Goal: Task Accomplishment & Management: Manage account settings

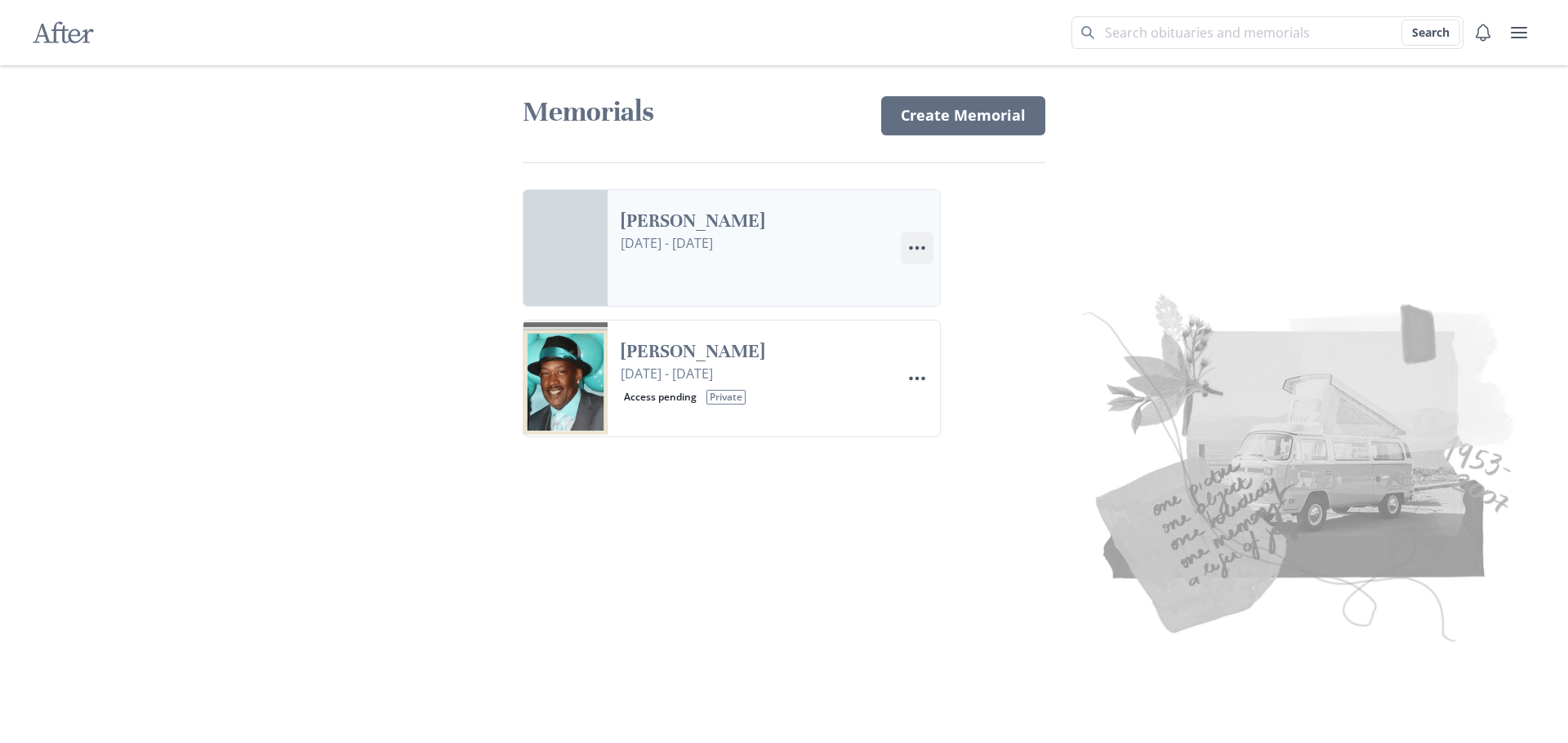
click at [923, 249] on circle "Options" at bounding box center [923, 248] width 4 height 4
click at [949, 322] on link "Settings Edit Settings" at bounding box center [993, 322] width 182 height 29
select select "2"
select select "9"
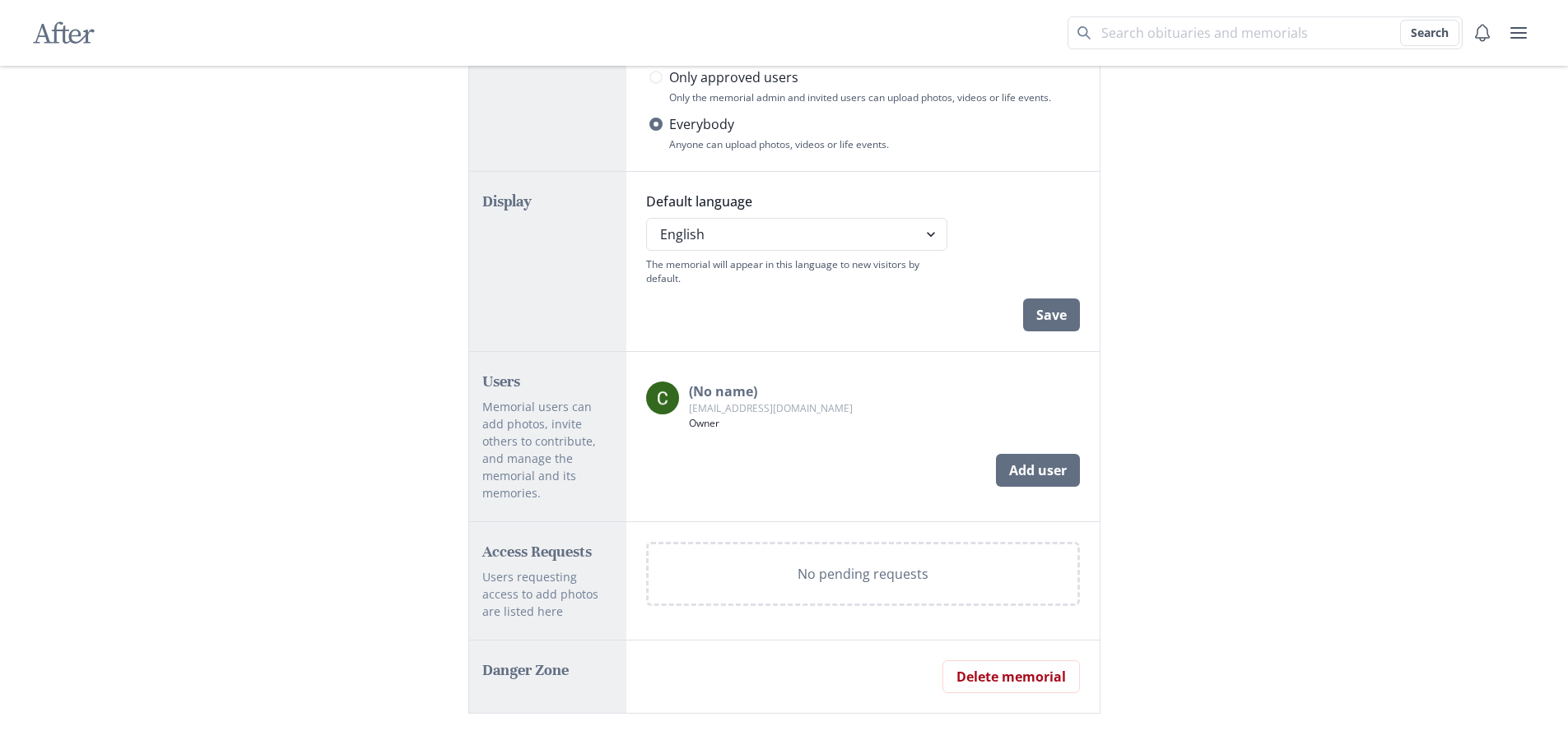
scroll to position [773, 0]
click at [1003, 661] on button "Delete memorial" at bounding box center [1010, 675] width 137 height 33
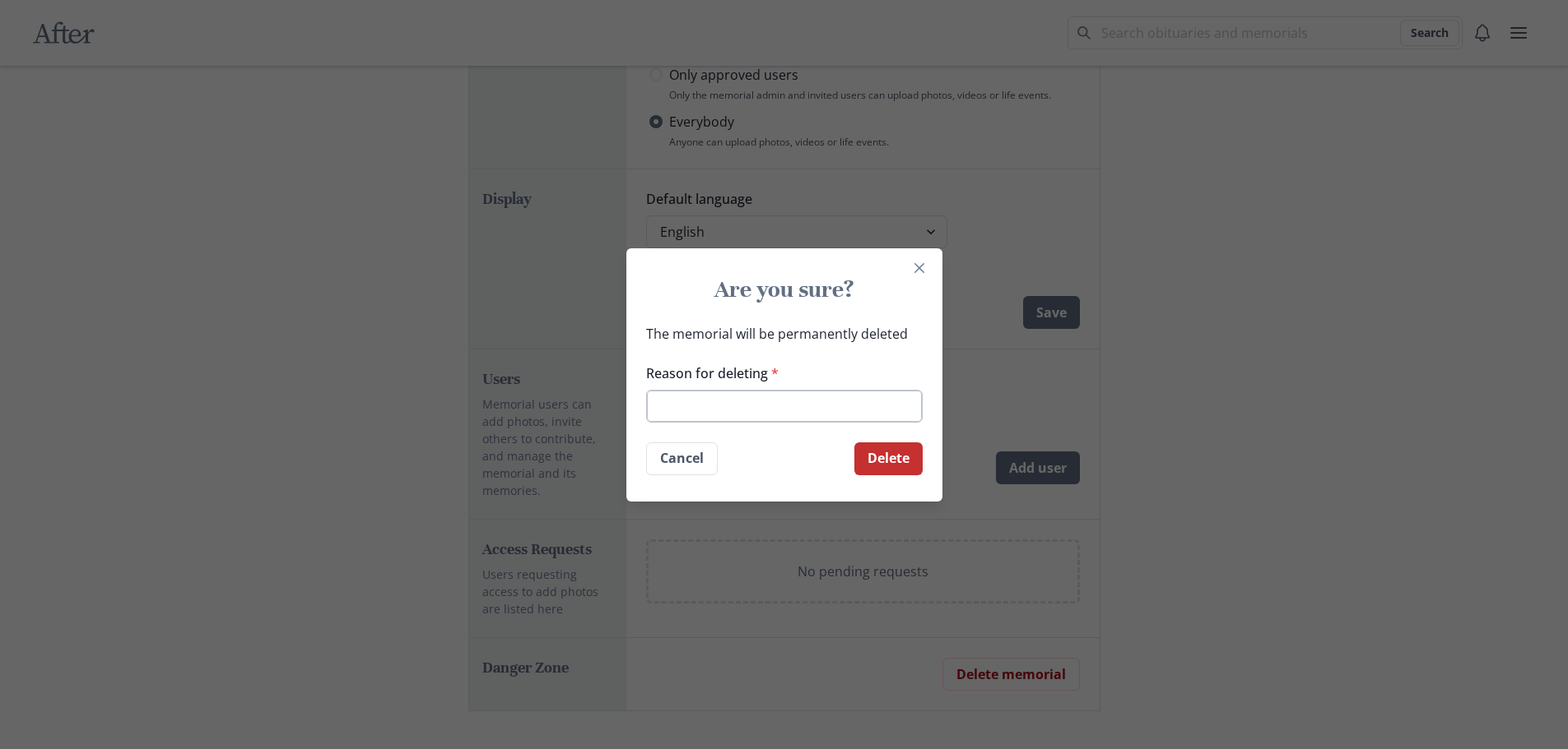
click at [795, 404] on input "Reason for deleting *" at bounding box center [784, 407] width 276 height 33
type input "testing"
click at [909, 451] on button "Delete" at bounding box center [889, 459] width 68 height 33
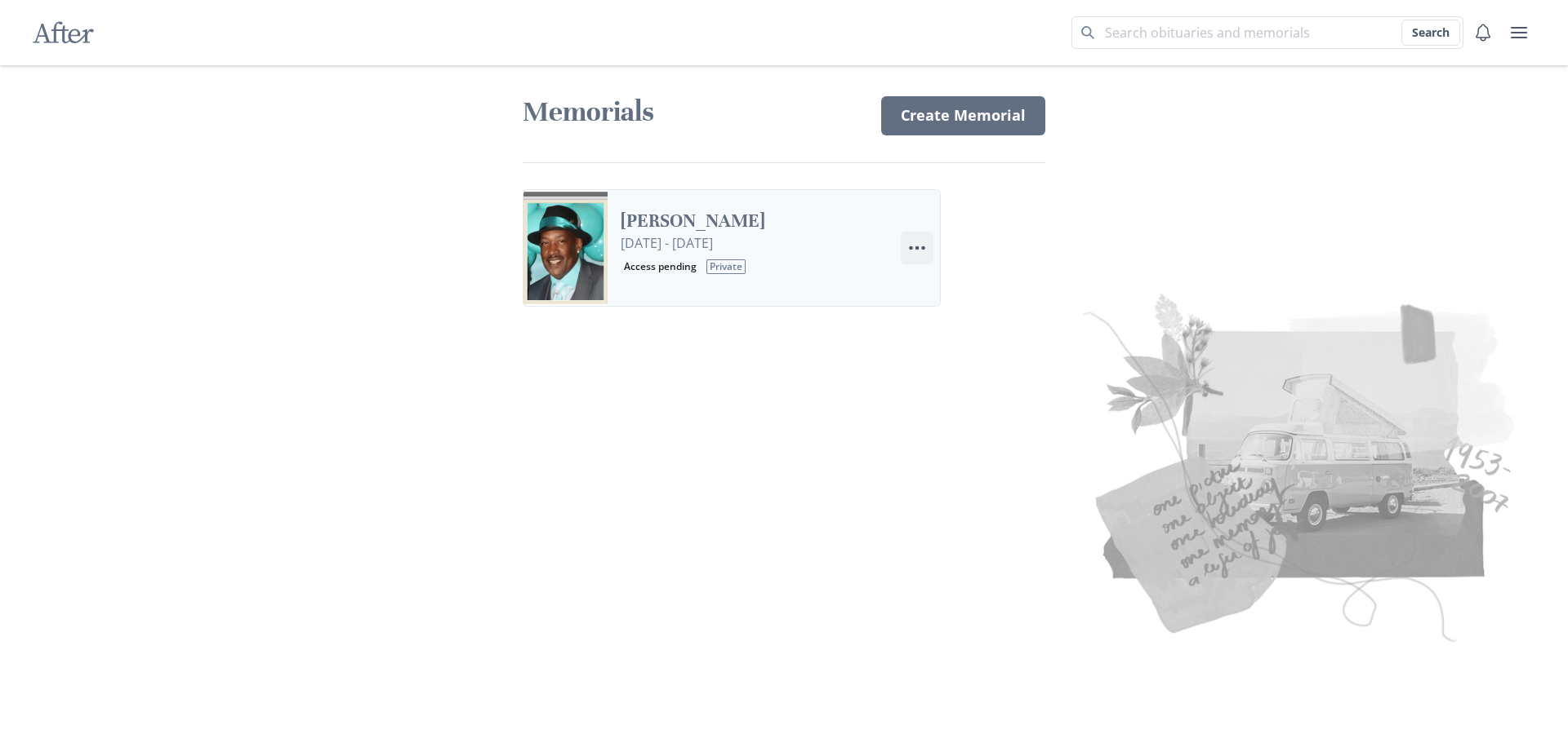
click at [917, 247] on circle "Options" at bounding box center [917, 248] width 4 height 4
click at [983, 292] on button "Share Share Memorial" at bounding box center [993, 292] width 182 height 29
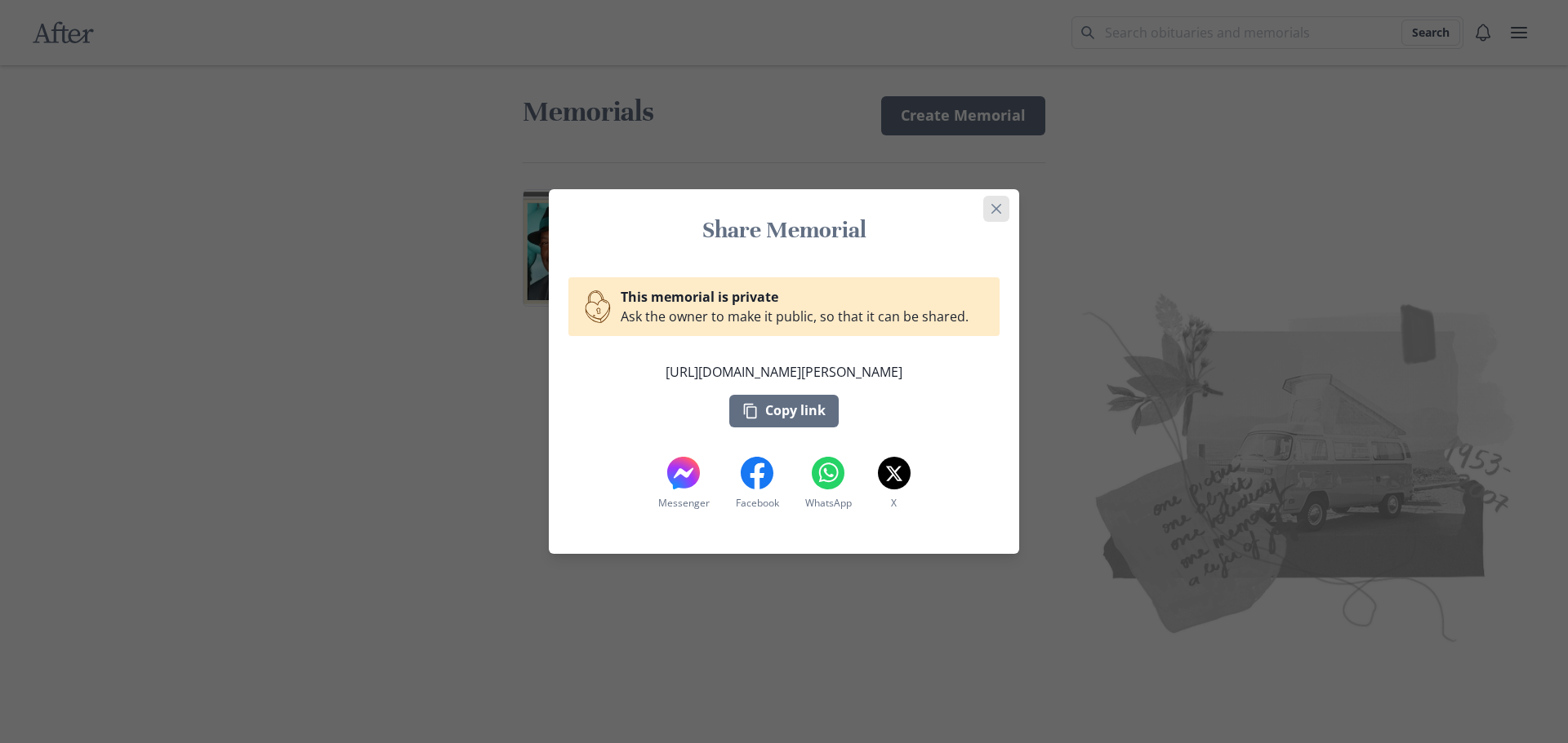
click at [993, 205] on icon "Close" at bounding box center [996, 208] width 10 height 10
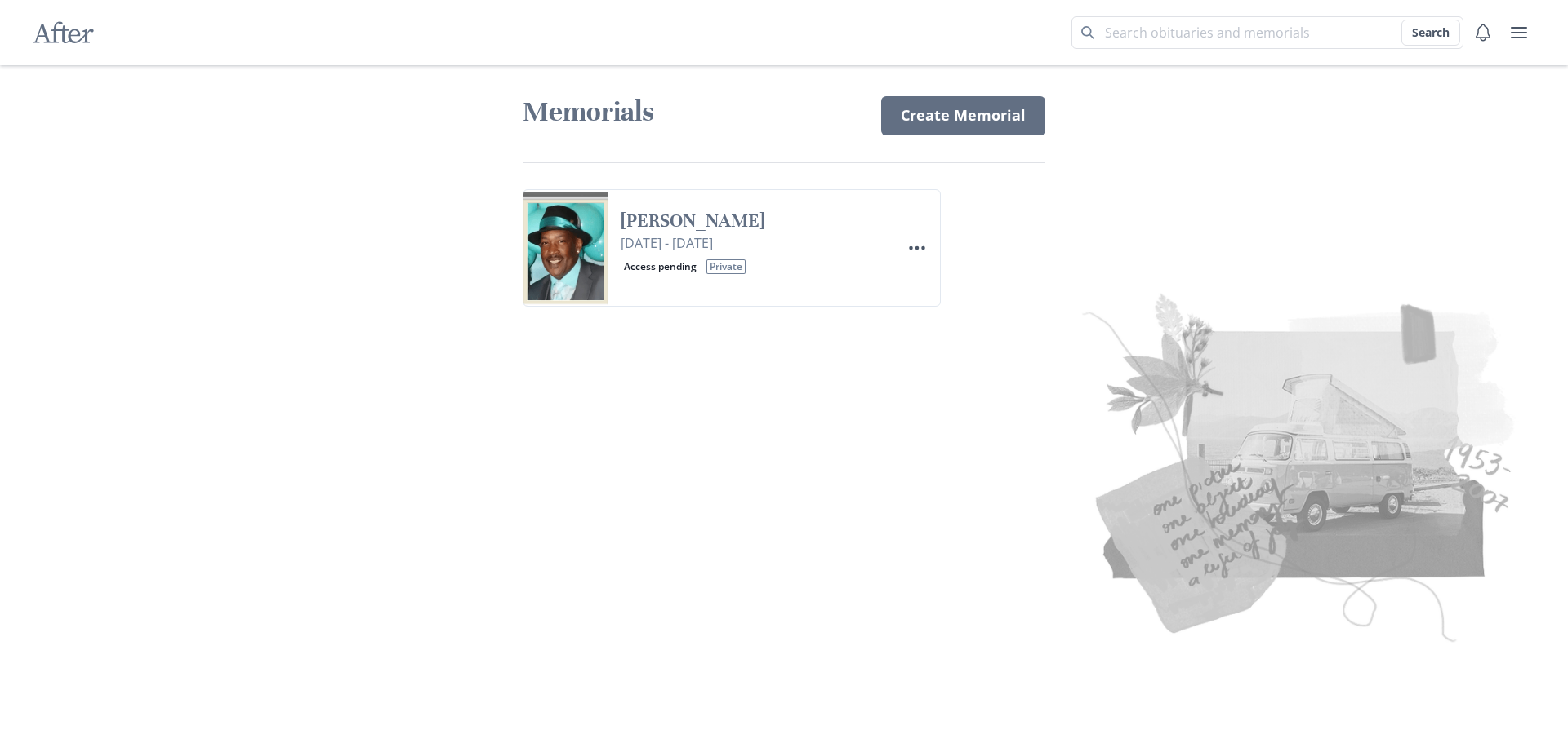
select select "2"
select select "9"
